Goal: Browse casually

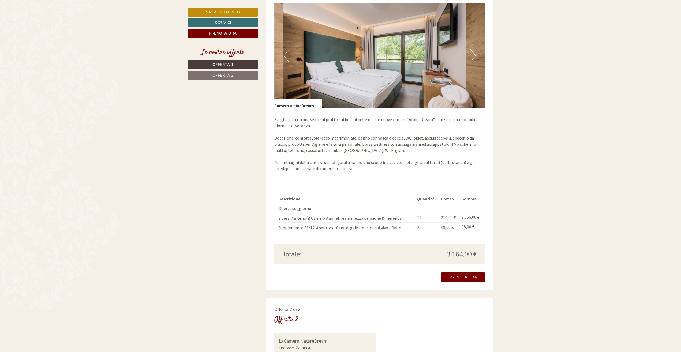
scroll to position [429, 0]
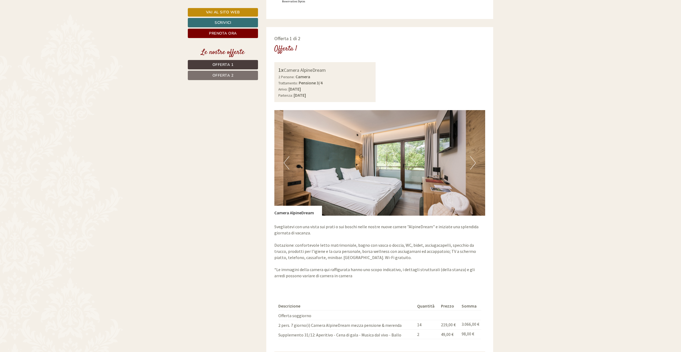
click at [473, 156] on button "Next" at bounding box center [473, 162] width 6 height 13
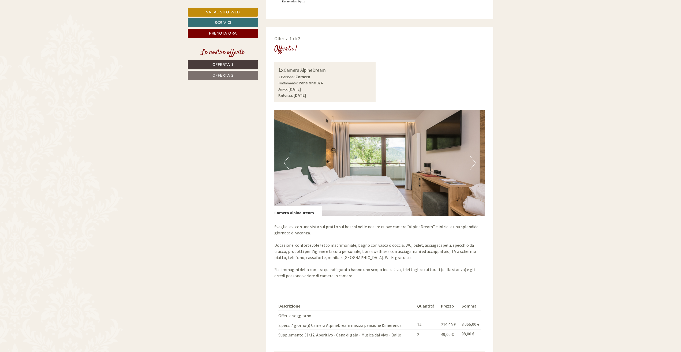
click at [473, 156] on button "Next" at bounding box center [473, 162] width 6 height 13
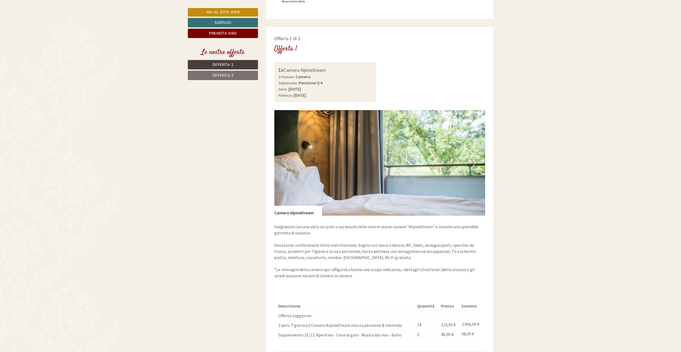
click at [473, 156] on button "Next" at bounding box center [473, 162] width 6 height 13
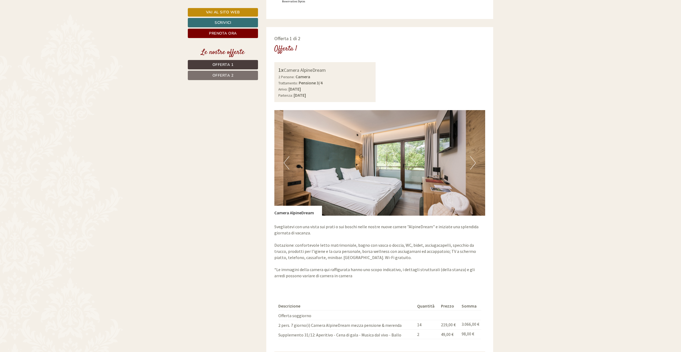
click at [473, 156] on button "Next" at bounding box center [473, 162] width 6 height 13
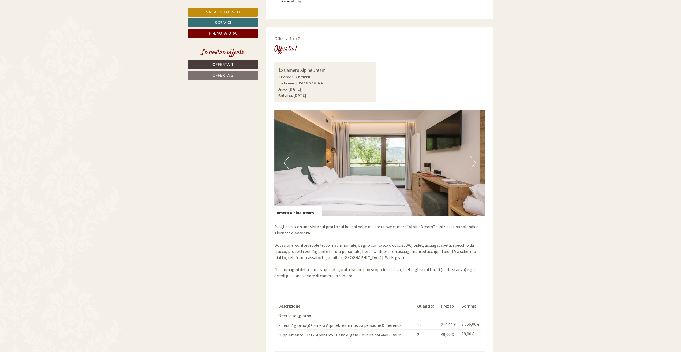
click at [473, 156] on button "Next" at bounding box center [473, 162] width 6 height 13
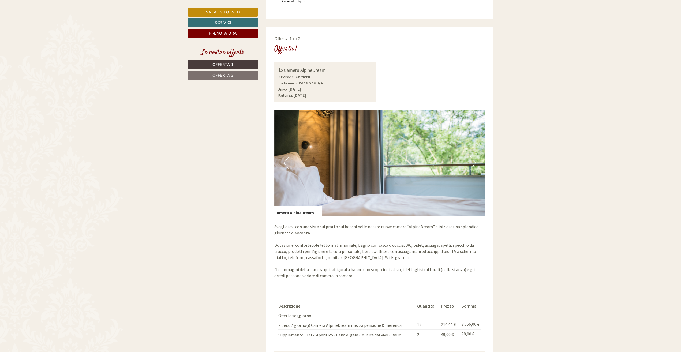
click at [473, 156] on button "Next" at bounding box center [473, 162] width 6 height 13
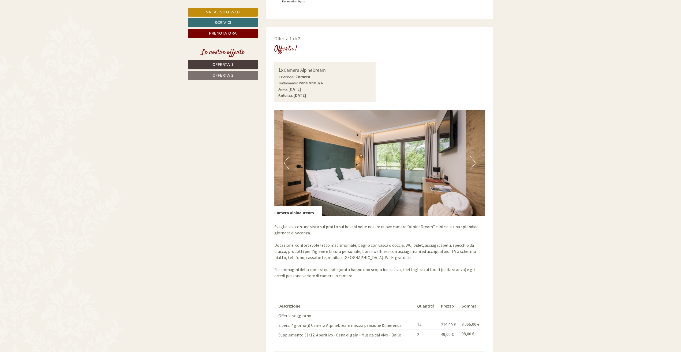
click at [473, 156] on button "Next" at bounding box center [473, 162] width 6 height 13
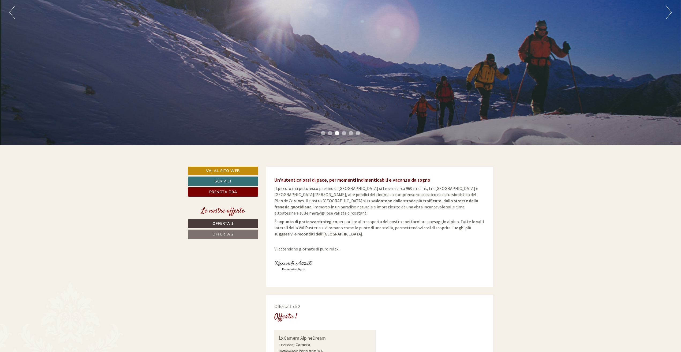
scroll to position [0, 0]
